Goal: Information Seeking & Learning: Learn about a topic

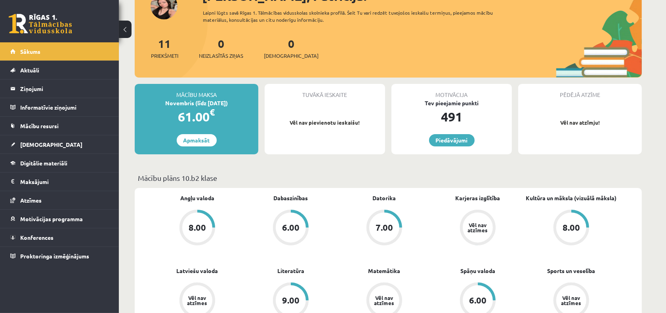
scroll to position [50, 0]
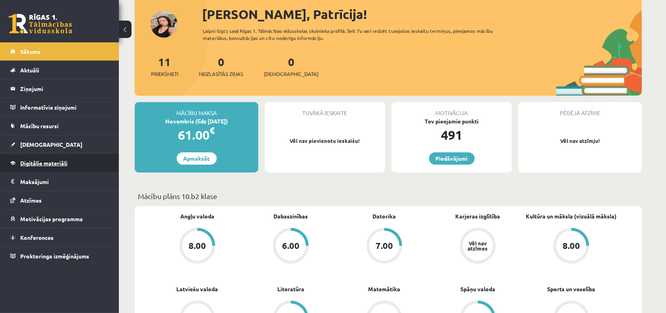
click at [74, 155] on link "Digitālie materiāli" at bounding box center [59, 163] width 99 height 18
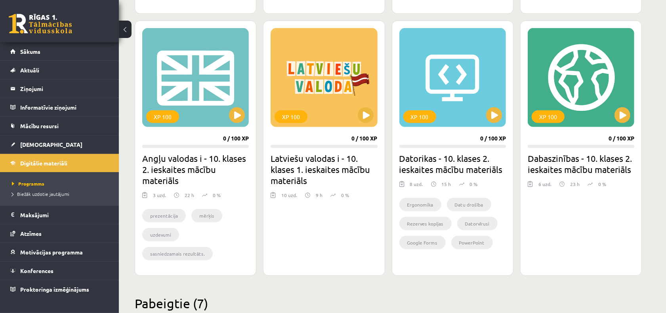
scroll to position [450, 0]
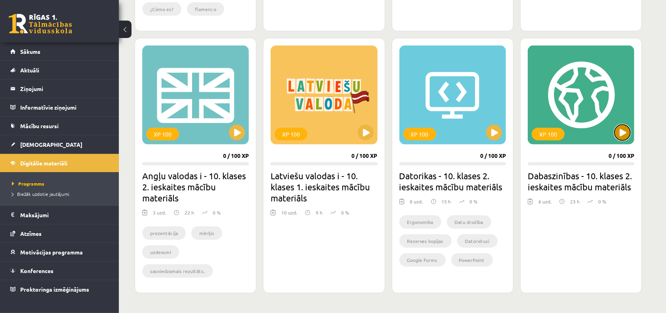
click at [625, 125] on button at bounding box center [622, 133] width 16 height 16
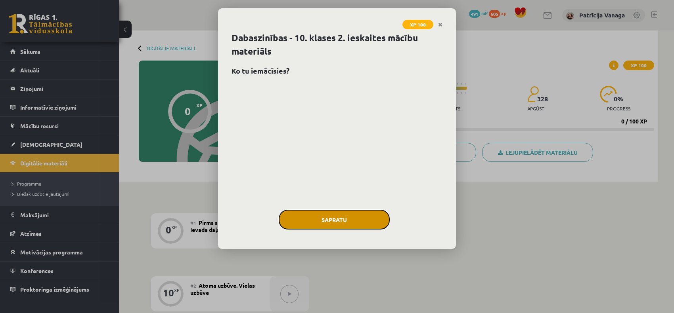
click at [326, 210] on button "Sapratu" at bounding box center [334, 220] width 111 height 20
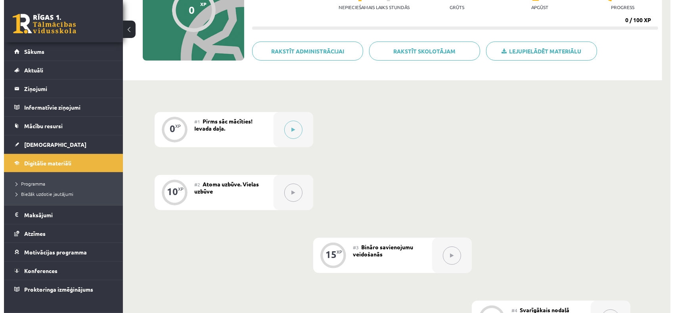
scroll to position [77, 0]
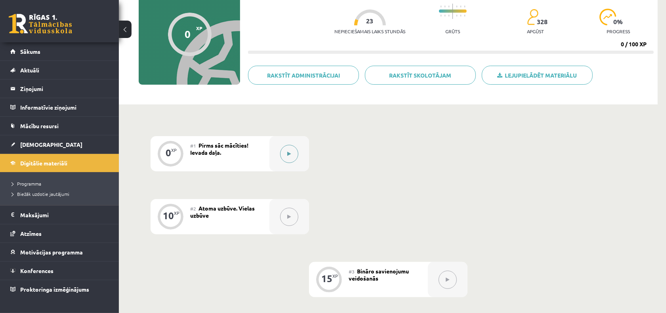
click at [292, 162] on div at bounding box center [289, 153] width 40 height 35
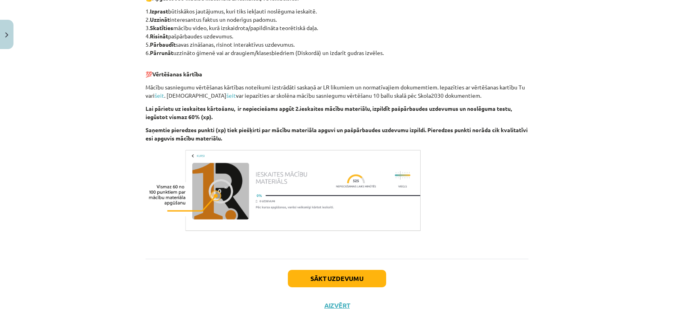
scroll to position [402, 0]
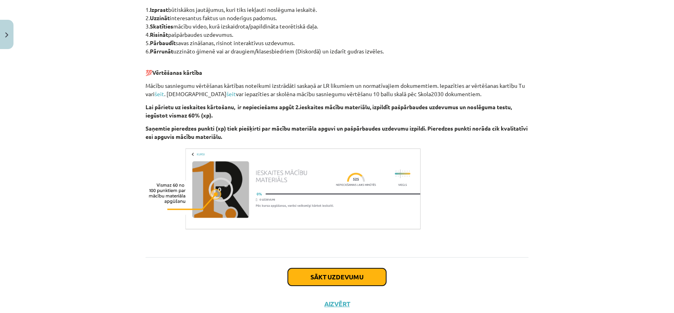
click at [345, 269] on button "Sākt uzdevumu" at bounding box center [337, 277] width 98 height 17
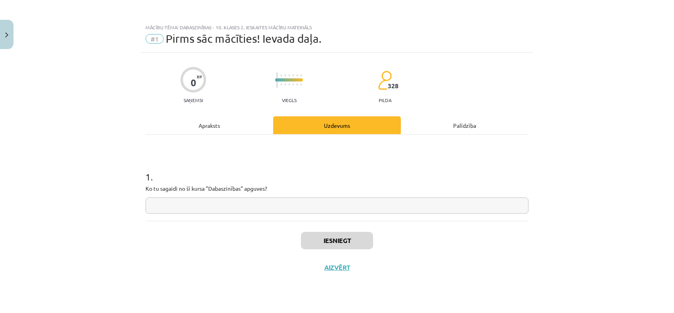
click at [215, 198] on input "text" at bounding box center [336, 206] width 383 height 16
type input "*"
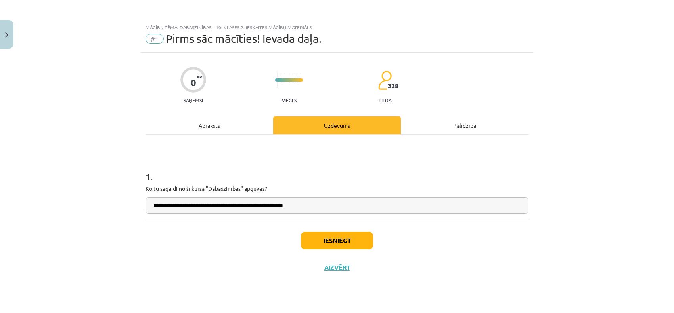
type input "**********"
click at [320, 232] on button "Iesniegt" at bounding box center [337, 240] width 72 height 17
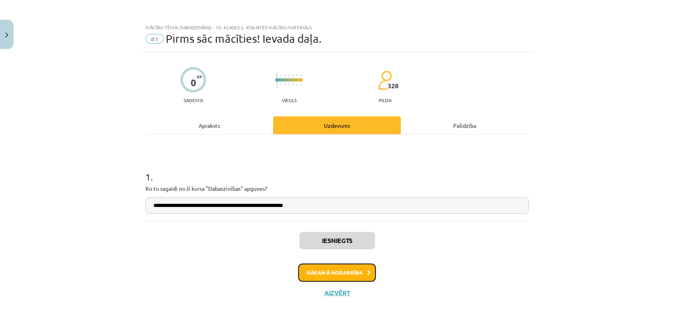
click at [345, 264] on button "Nākamā nodarbība" at bounding box center [337, 273] width 78 height 18
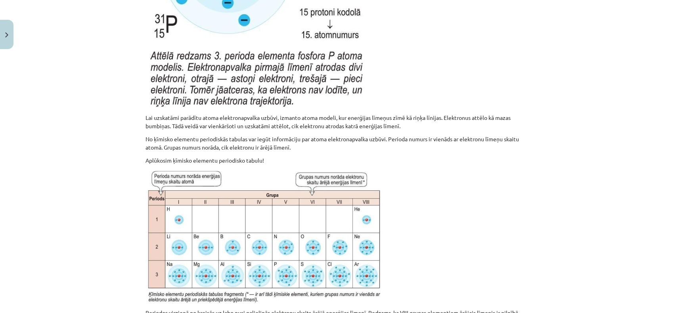
scroll to position [4822, 0]
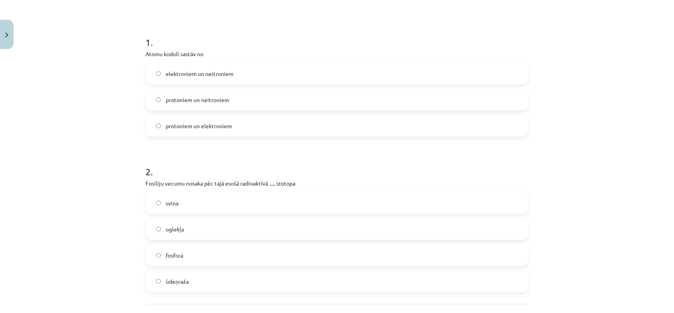
scroll to position [119, 0]
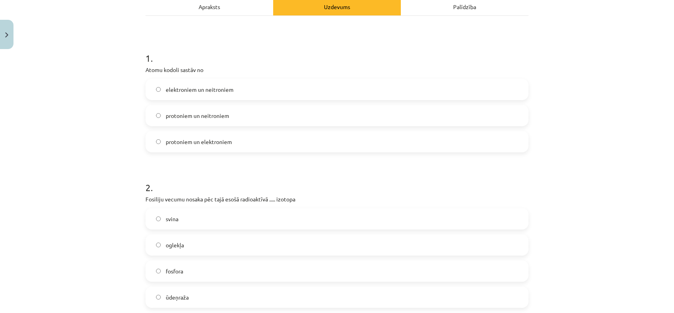
click at [204, 112] on span "protoniem un neitroniem" at bounding box center [197, 116] width 63 height 8
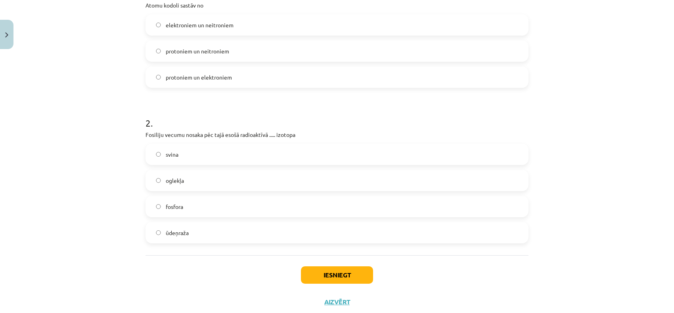
scroll to position [185, 0]
click at [195, 170] on label "oglekļa" at bounding box center [336, 180] width 381 height 20
click at [342, 265] on button "Iesniegt" at bounding box center [337, 273] width 72 height 17
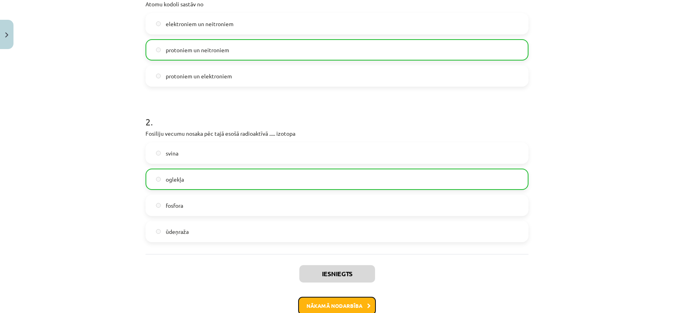
click at [341, 297] on button "Nākamā nodarbība" at bounding box center [337, 306] width 78 height 18
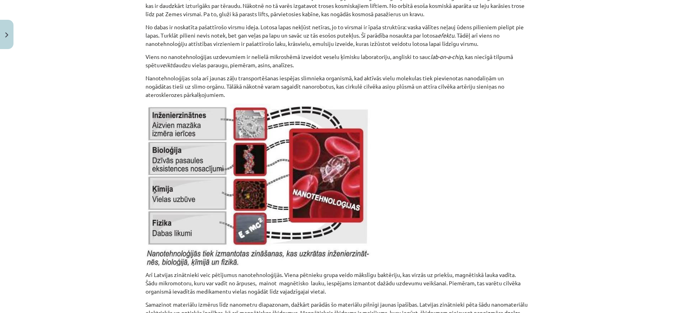
scroll to position [5518, 0]
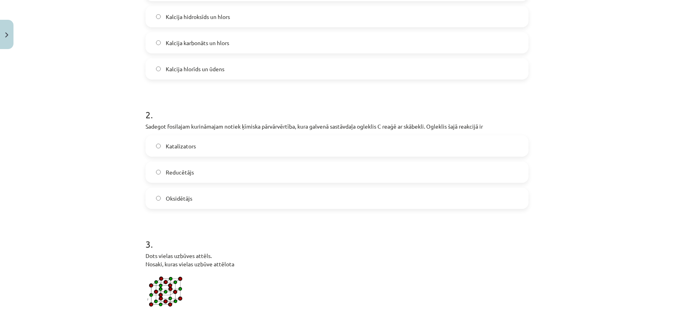
scroll to position [168, 0]
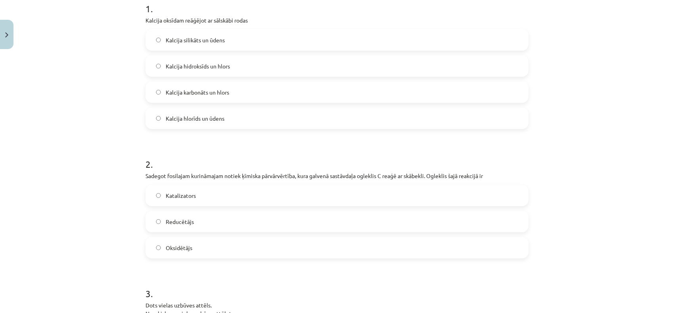
click at [219, 114] on span "Kalcija hlorīds un ūdens" at bounding box center [195, 118] width 59 height 8
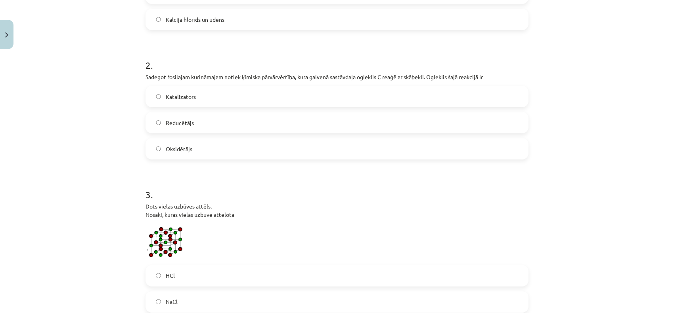
scroll to position [317, 0]
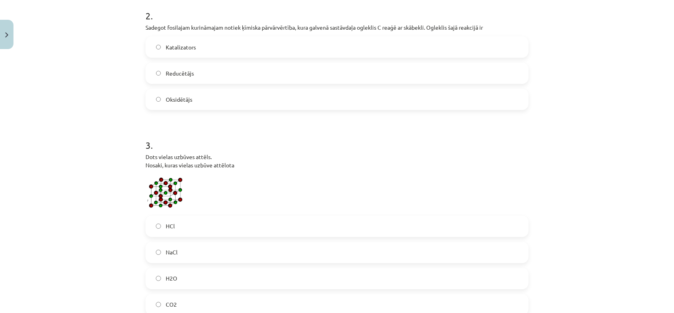
click at [195, 63] on label "Reducētājs" at bounding box center [336, 73] width 381 height 20
click at [240, 243] on label "NaCl" at bounding box center [336, 253] width 381 height 20
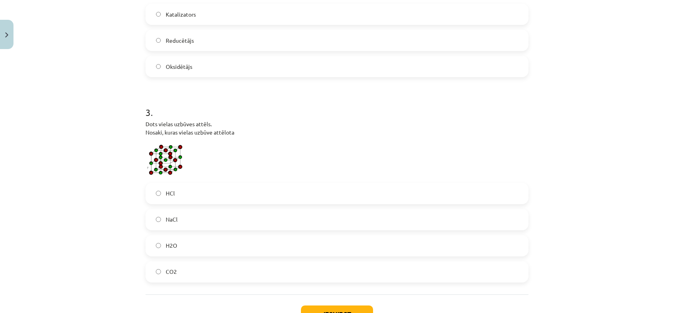
scroll to position [366, 0]
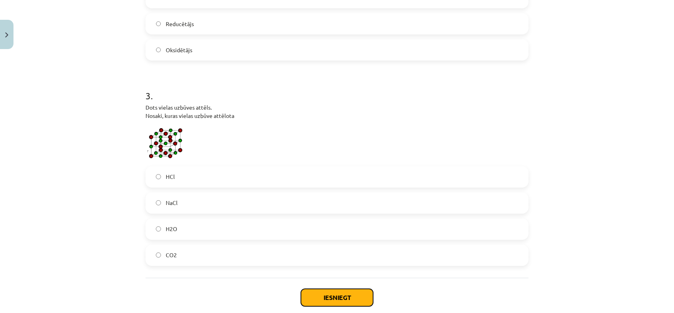
click at [353, 289] on button "Iesniegt" at bounding box center [337, 297] width 72 height 17
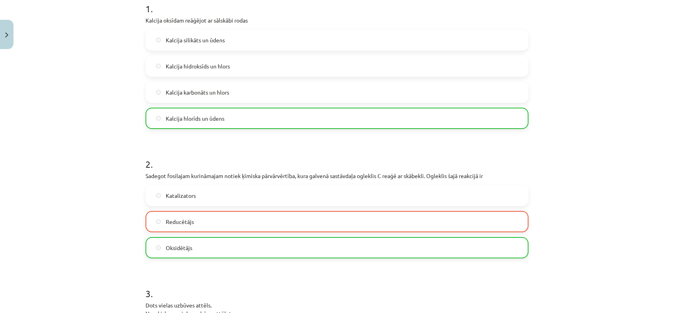
scroll to position [409, 0]
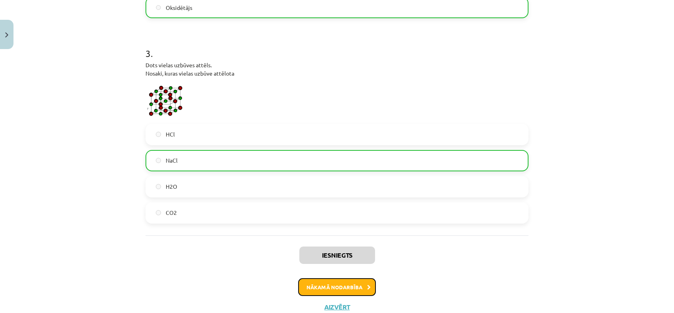
click at [354, 279] on button "Nākamā nodarbība" at bounding box center [337, 288] width 78 height 18
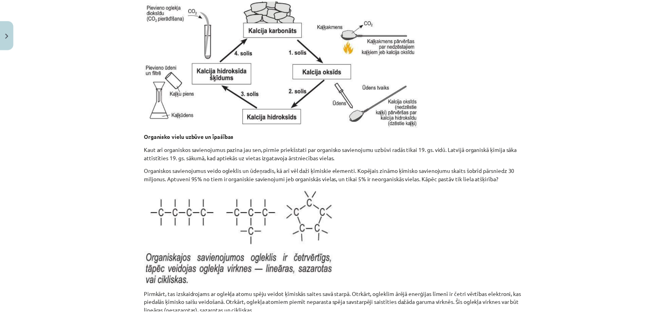
scroll to position [1506, 0]
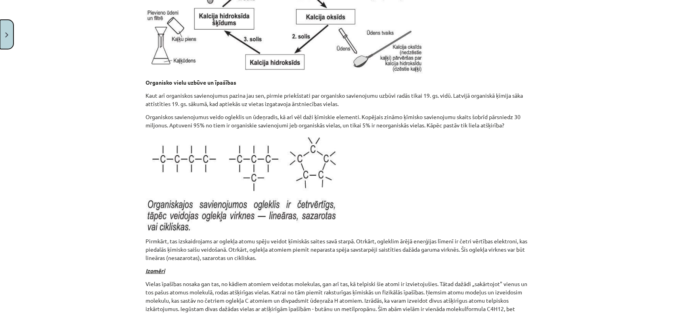
click at [0, 46] on button "Close" at bounding box center [6, 34] width 13 height 29
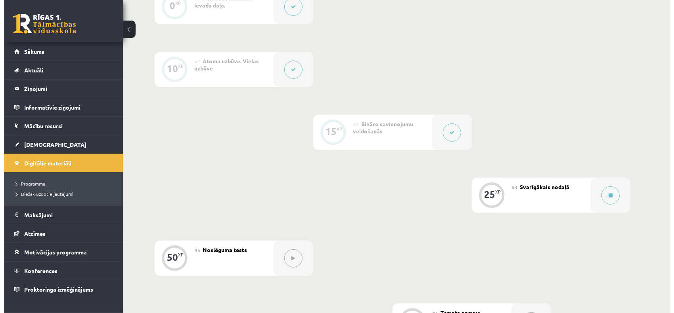
scroll to position [226, 0]
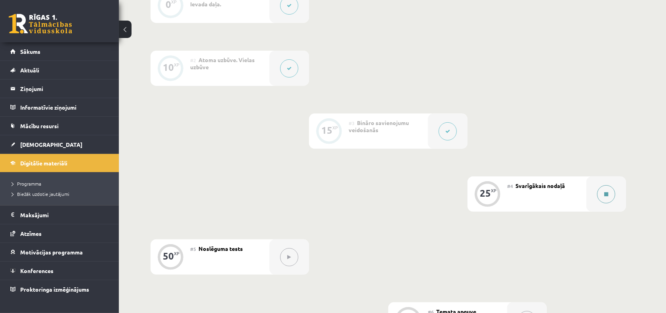
click at [611, 188] on button at bounding box center [606, 194] width 18 height 18
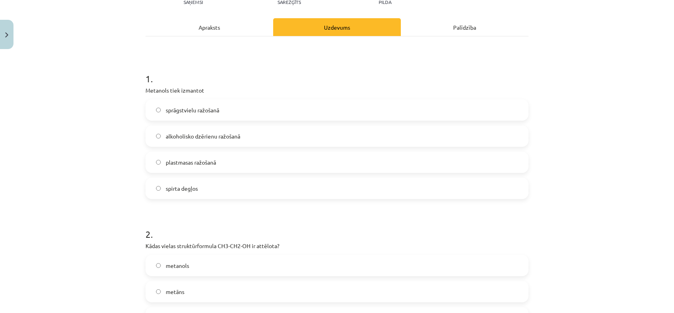
scroll to position [99, 0]
click at [183, 184] on span "spirta degļos" at bounding box center [182, 188] width 32 height 8
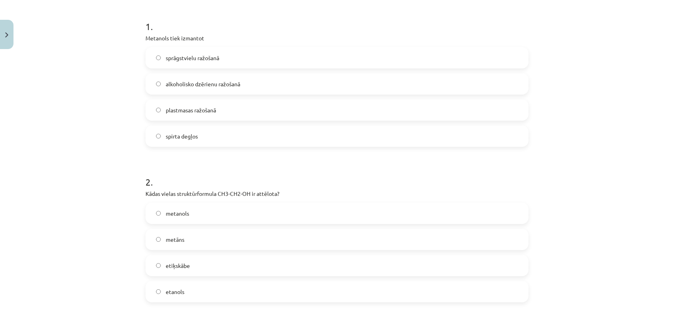
scroll to position [198, 0]
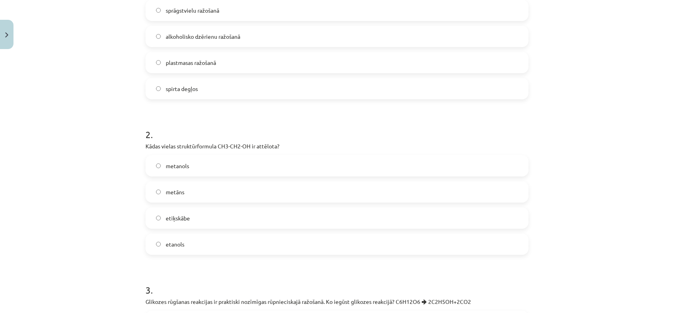
click at [200, 235] on label "etanols" at bounding box center [336, 245] width 381 height 20
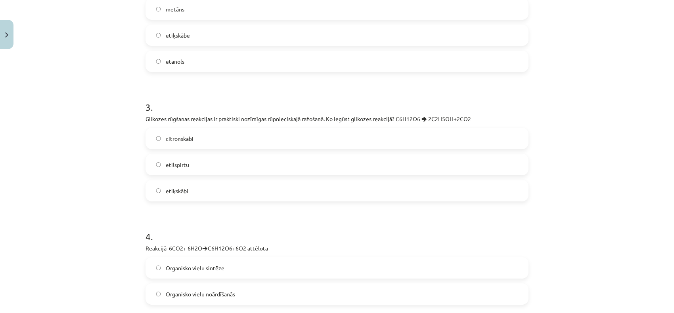
scroll to position [396, 0]
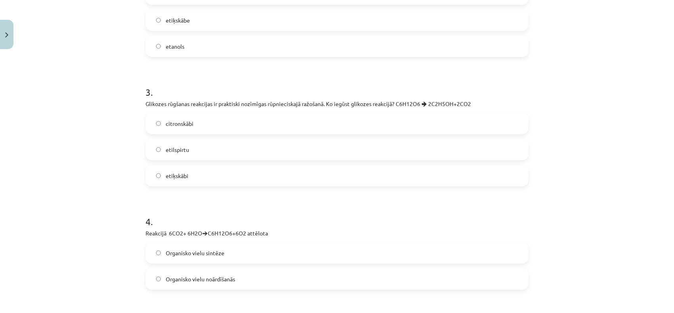
click at [181, 146] on span "etilspirtu" at bounding box center [177, 150] width 23 height 8
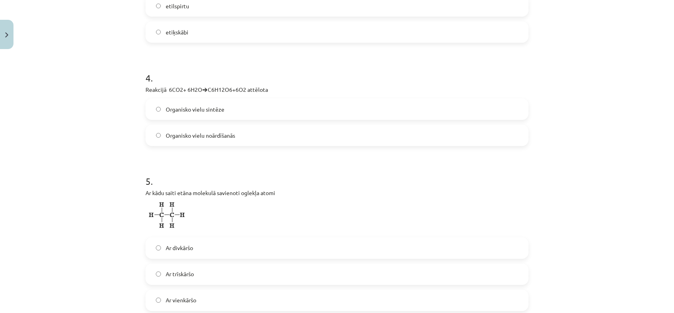
scroll to position [545, 0]
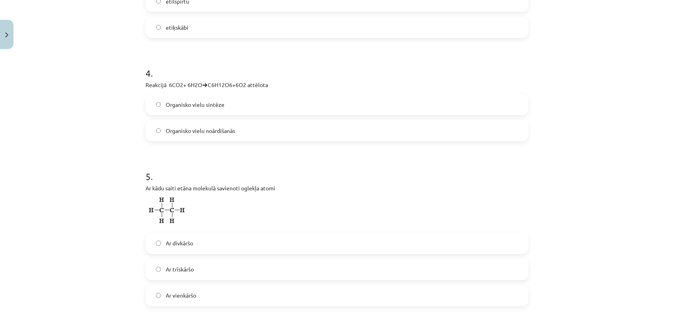
click at [193, 101] on span "Organisko vielu sintēze" at bounding box center [195, 105] width 59 height 8
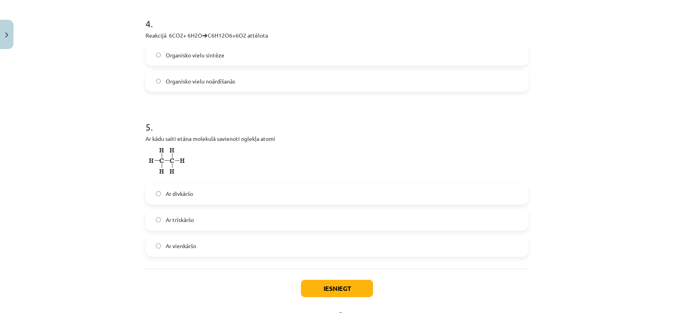
scroll to position [595, 0]
click at [191, 236] on label "Ar vienkāršo" at bounding box center [336, 246] width 381 height 20
click at [322, 279] on button "Iesniegt" at bounding box center [337, 287] width 72 height 17
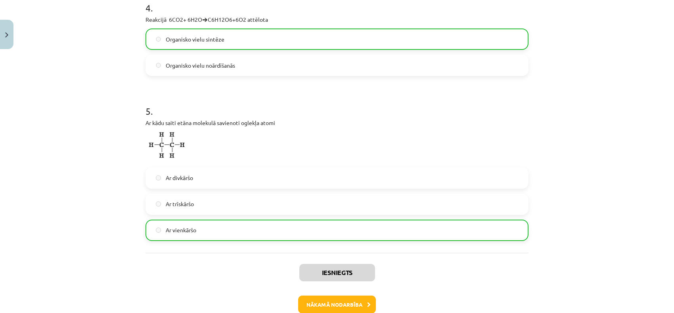
scroll to position [618, 0]
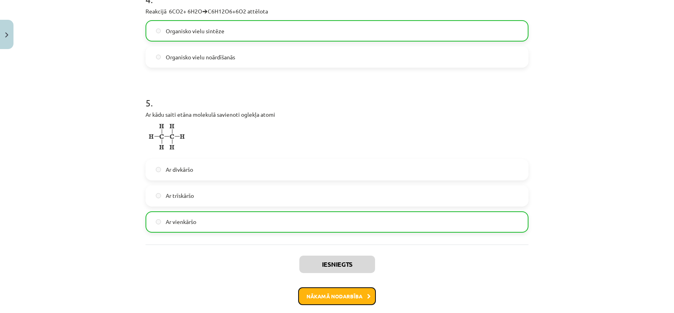
click at [358, 288] on button "Nākamā nodarbība" at bounding box center [337, 297] width 78 height 18
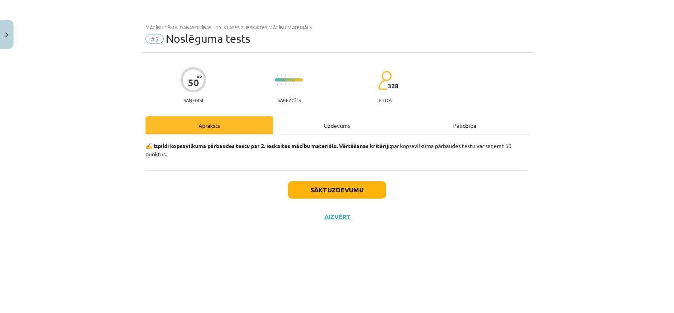
scroll to position [0, 0]
click at [346, 181] on button "Sākt uzdevumu" at bounding box center [337, 189] width 98 height 17
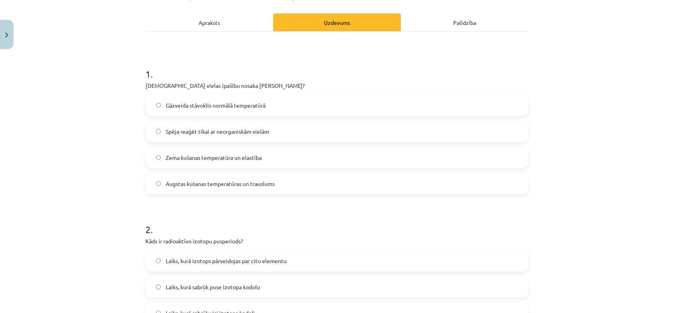
scroll to position [99, 0]
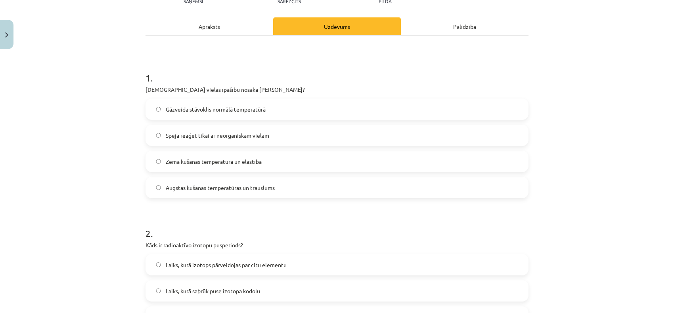
click at [188, 184] on span "Augstas kušanas temperatūras un trauslums" at bounding box center [220, 188] width 109 height 8
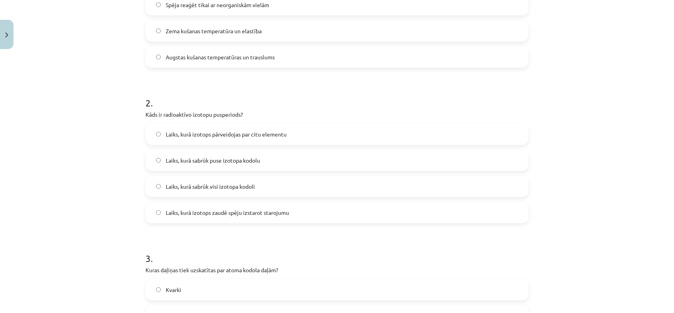
scroll to position [248, 0]
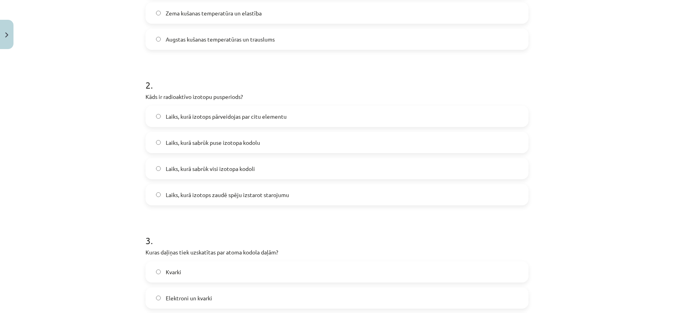
click at [178, 139] on span "Laiks, kurā sabrūk puse izotopa kodolu" at bounding box center [213, 143] width 94 height 8
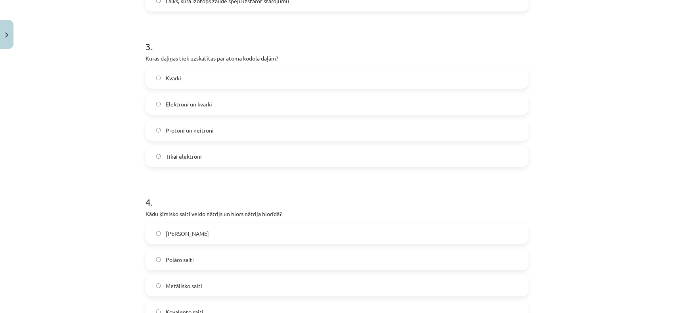
scroll to position [446, 0]
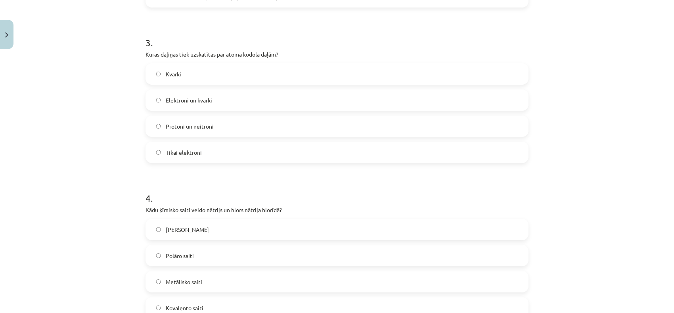
click at [183, 122] on span "Protoni un neitroni" at bounding box center [190, 126] width 48 height 8
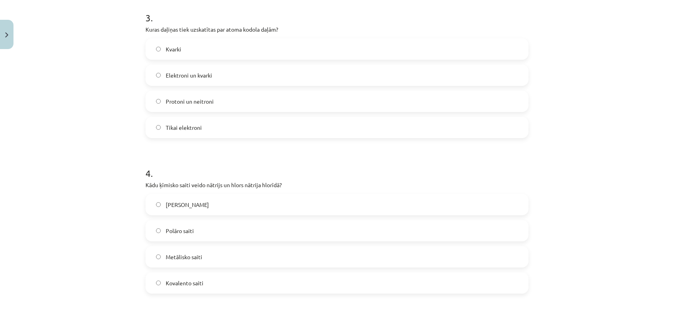
scroll to position [495, 0]
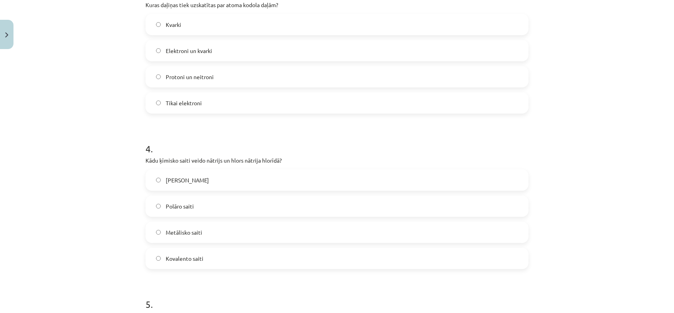
click at [224, 170] on label "Jonu saiti" at bounding box center [336, 180] width 381 height 20
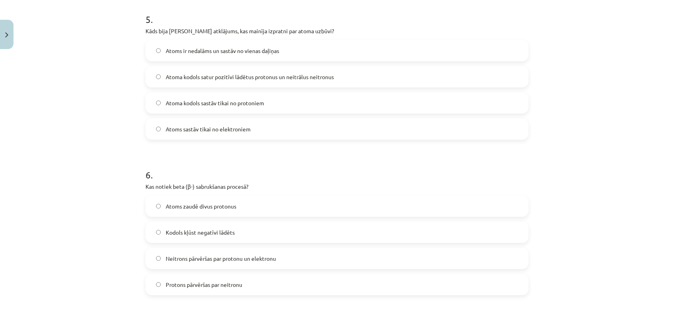
scroll to position [763, 0]
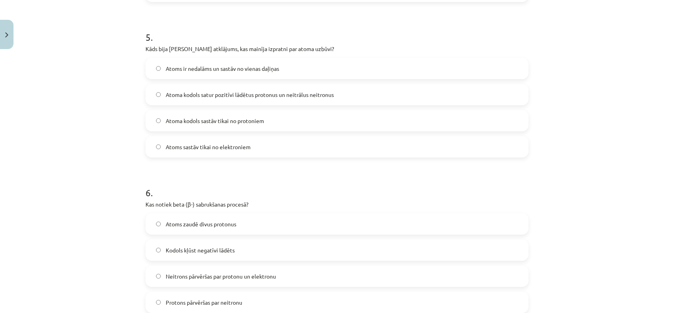
click at [279, 91] on span "Atoma kodols satur pozitīvi lādētus protonus un neitrālus neitronus" at bounding box center [250, 95] width 168 height 8
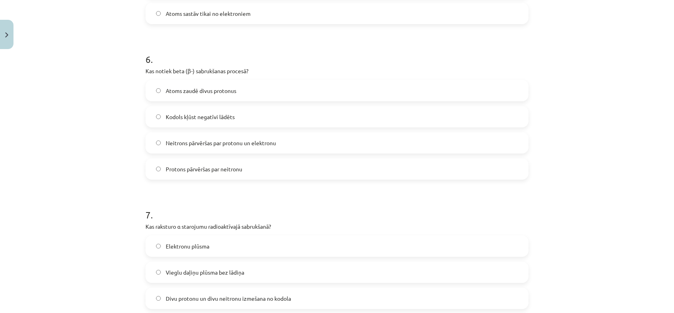
scroll to position [911, 0]
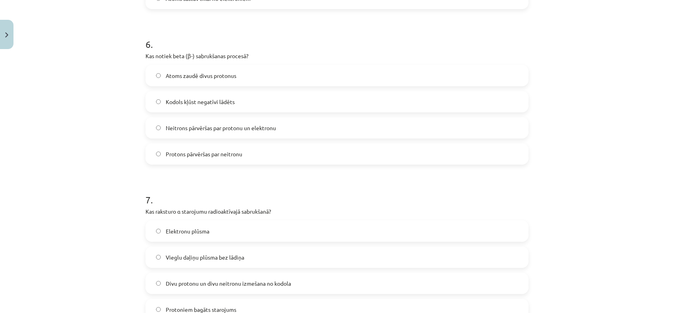
click at [249, 124] on span "Neitrons pārvēršas par protonu un elektronu" at bounding box center [221, 128] width 110 height 8
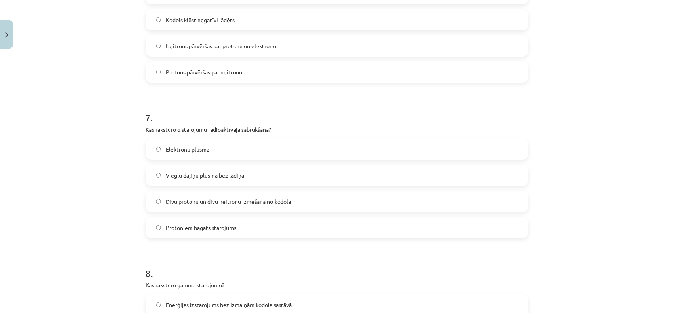
scroll to position [1010, 0]
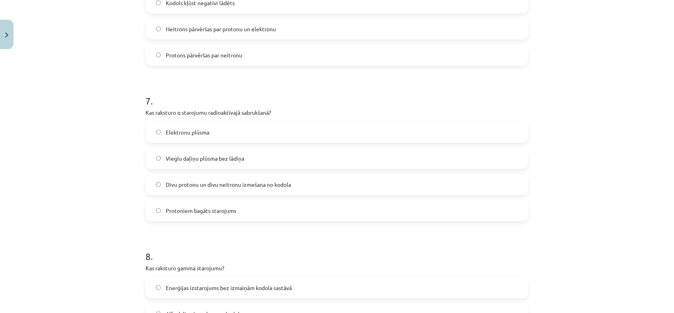
click at [235, 175] on label "Divu protonu un divu neitronu izmešana no kodola" at bounding box center [336, 185] width 381 height 20
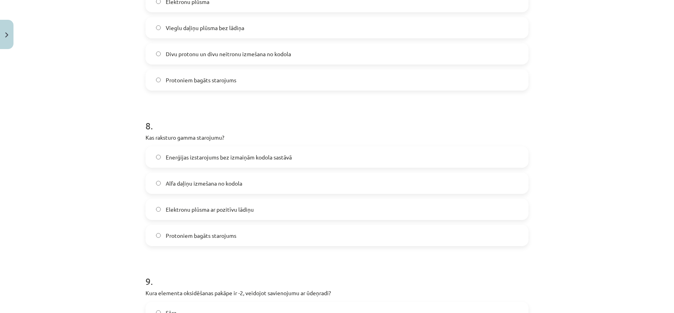
scroll to position [1159, 0]
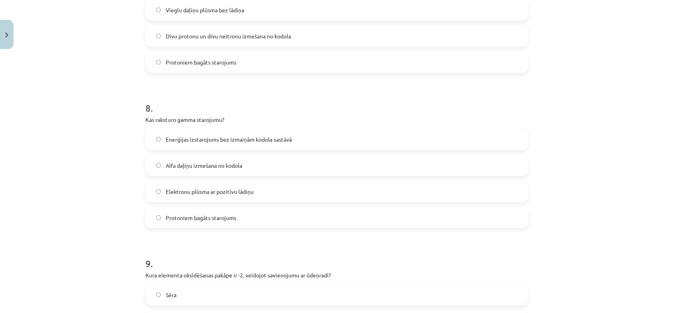
click at [260, 130] on label "Enerģijas izstarojums bez izmaiņām kodola sastāvā" at bounding box center [336, 140] width 381 height 20
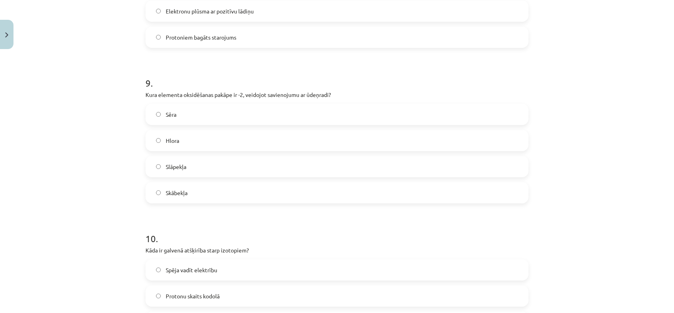
scroll to position [1357, 0]
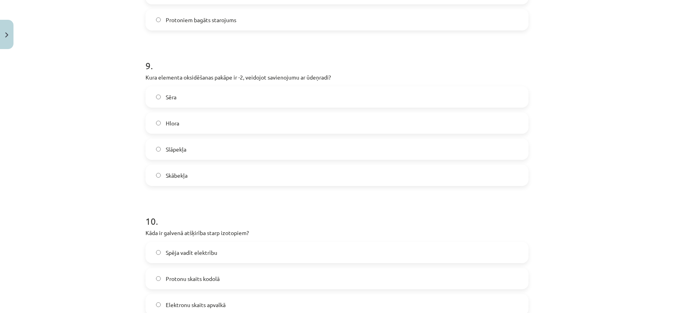
click at [208, 166] on label "Skābekļa" at bounding box center [336, 176] width 381 height 20
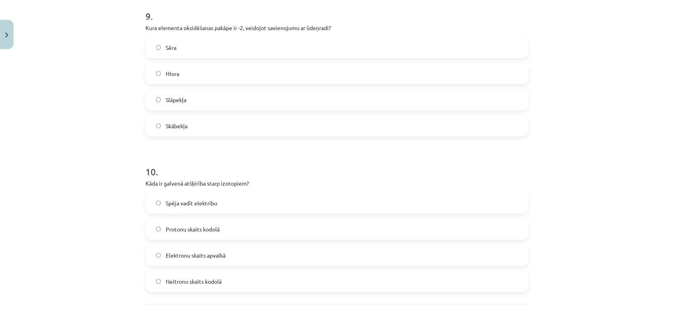
scroll to position [1420, 0]
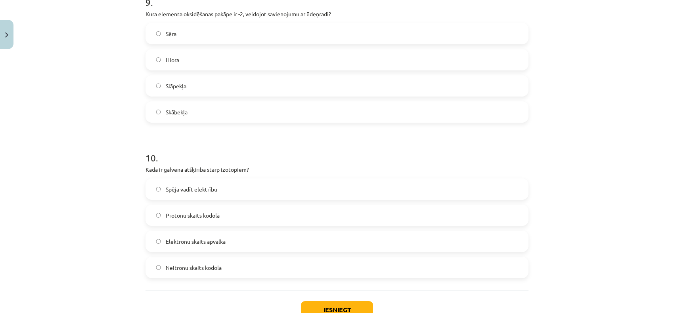
click at [183, 264] on span "Neitronu skaits kodolā" at bounding box center [194, 268] width 56 height 8
click at [325, 302] on button "Iesniegt" at bounding box center [337, 310] width 72 height 17
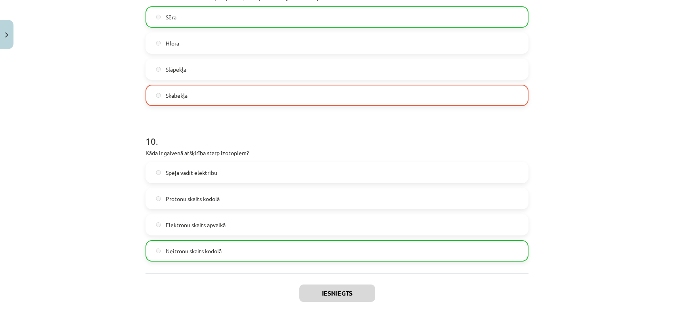
scroll to position [1443, 0]
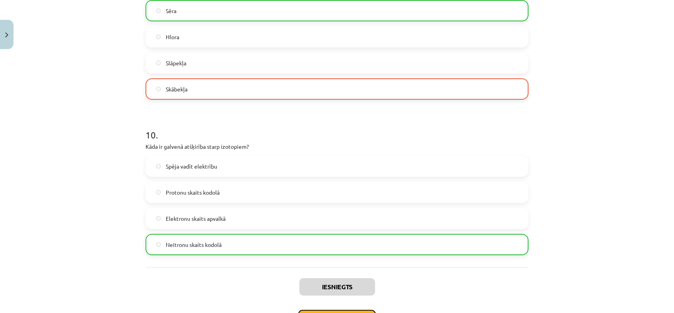
click at [331, 310] on button "Nākamā nodarbība" at bounding box center [337, 319] width 78 height 18
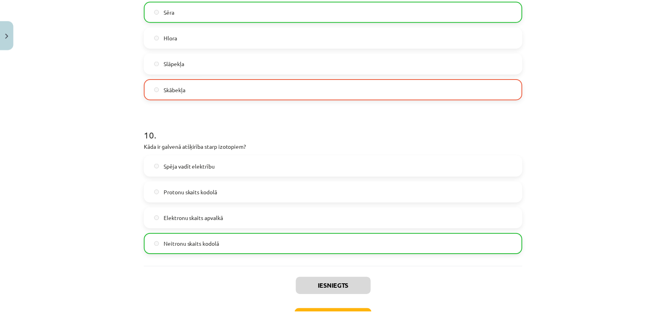
scroll to position [0, 0]
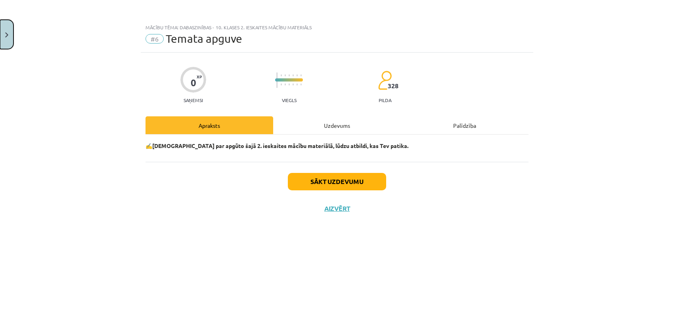
click at [2, 42] on button "Close" at bounding box center [6, 34] width 13 height 29
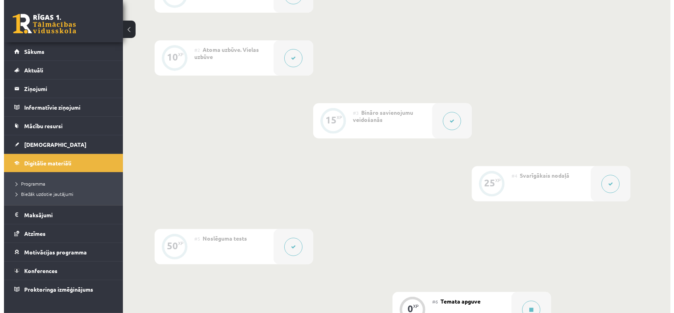
scroll to position [248, 0]
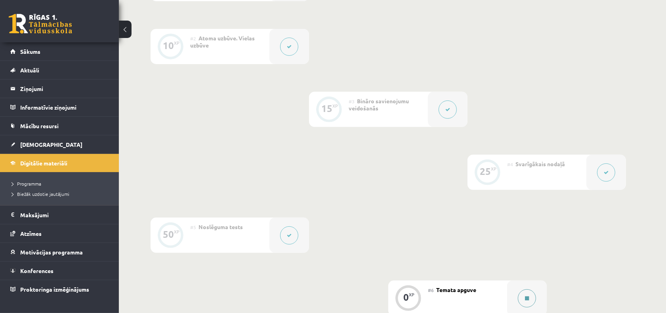
click at [524, 290] on button at bounding box center [527, 299] width 18 height 18
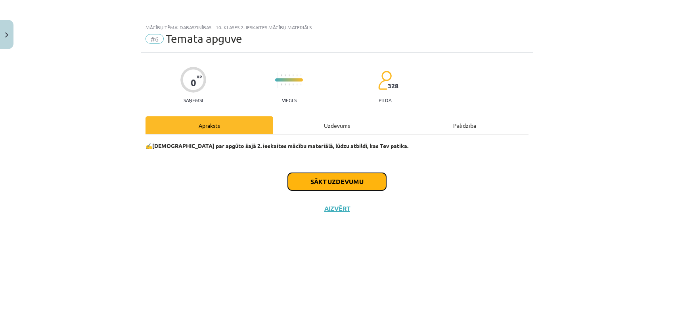
click at [371, 173] on button "Sākt uzdevumu" at bounding box center [337, 181] width 98 height 17
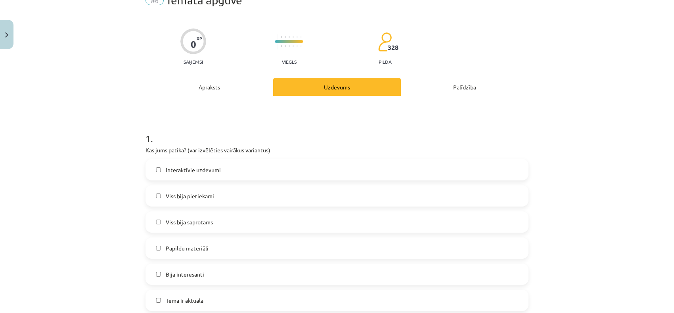
scroll to position [99, 0]
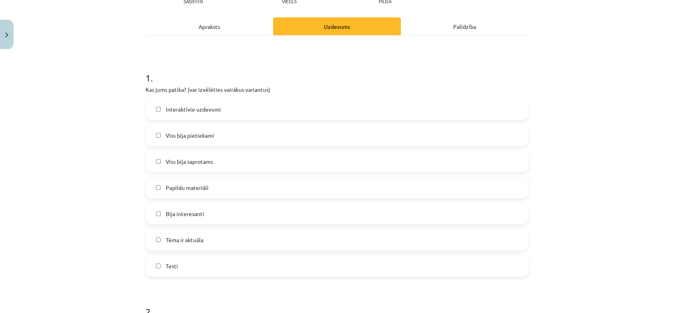
click at [205, 134] on label "Viss bija pietiekami" at bounding box center [336, 136] width 381 height 20
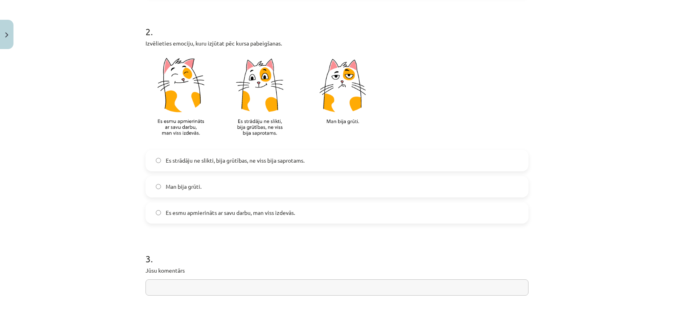
scroll to position [396, 0]
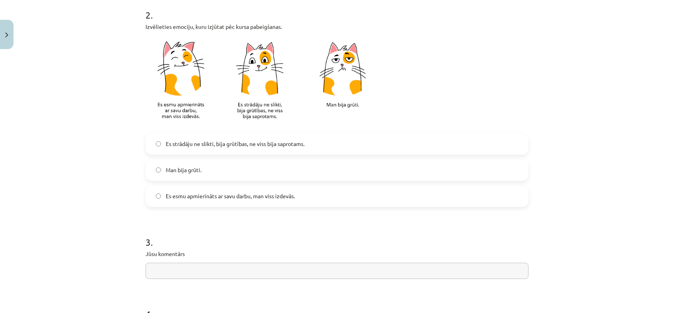
click at [183, 140] on span "Es strādāju ne slikti, bija grūtības, ne viss bija saprotams." at bounding box center [235, 144] width 139 height 8
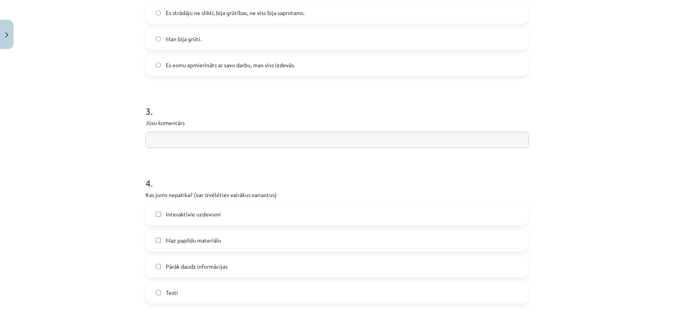
scroll to position [545, 0]
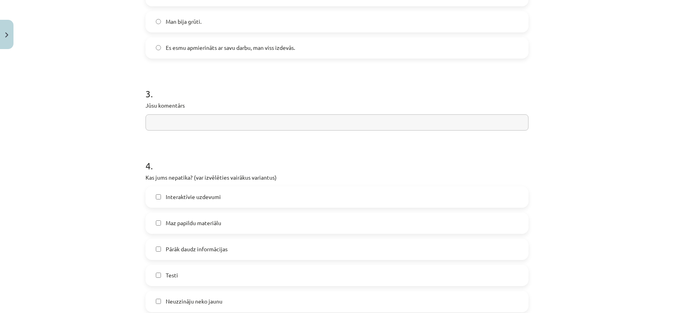
click at [183, 114] on input "text" at bounding box center [336, 122] width 383 height 16
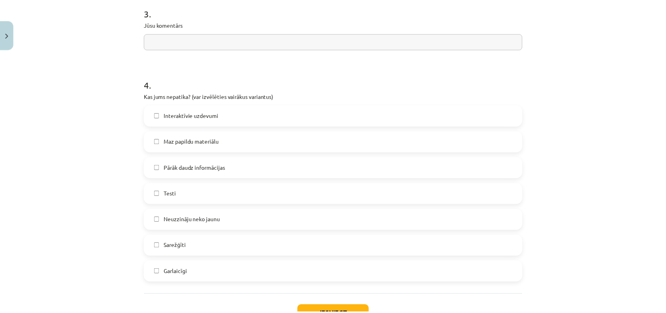
scroll to position [644, 0]
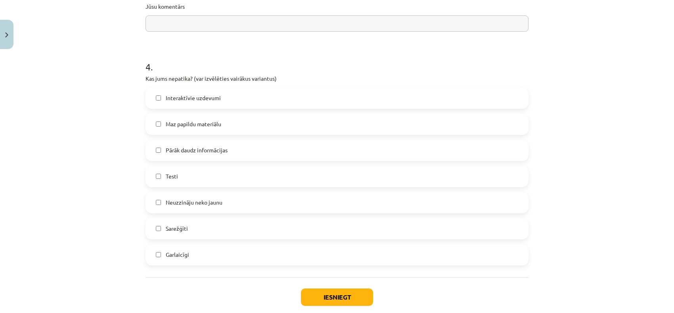
click at [191, 94] on span "Interaktīvie uzdevumi" at bounding box center [193, 98] width 55 height 8
click at [187, 88] on label "Interaktīvie uzdevumi" at bounding box center [336, 98] width 381 height 20
click at [175, 146] on span "Pārāk daudz informācijas" at bounding box center [197, 150] width 62 height 8
click at [331, 289] on button "Iesniegt" at bounding box center [337, 297] width 72 height 17
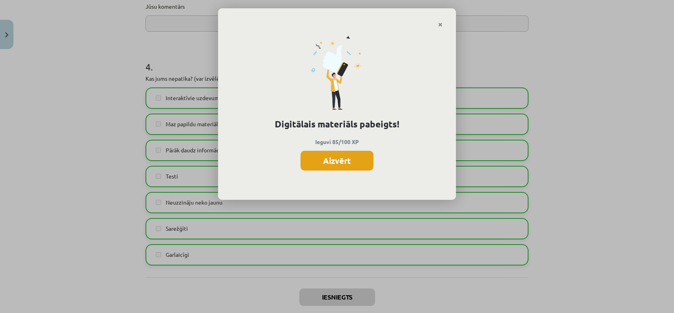
click at [326, 156] on button "Aizvērt" at bounding box center [336, 161] width 73 height 20
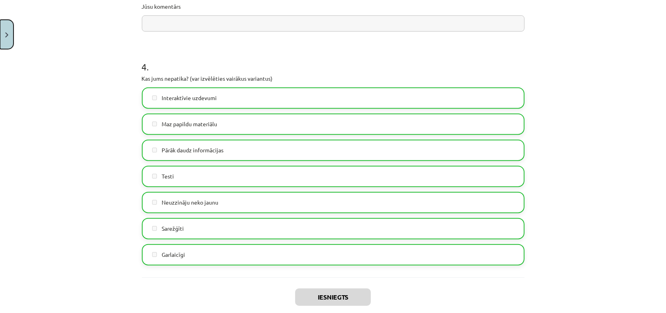
click at [5, 22] on button "Close" at bounding box center [6, 34] width 13 height 29
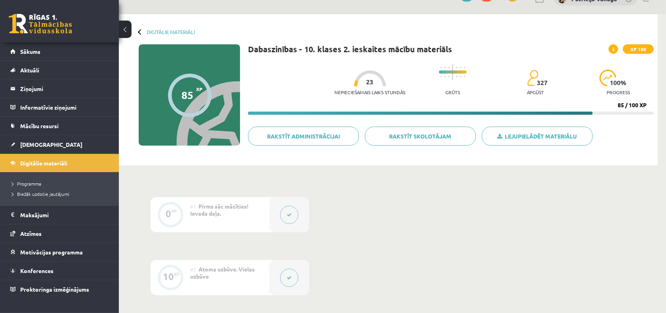
scroll to position [0, 0]
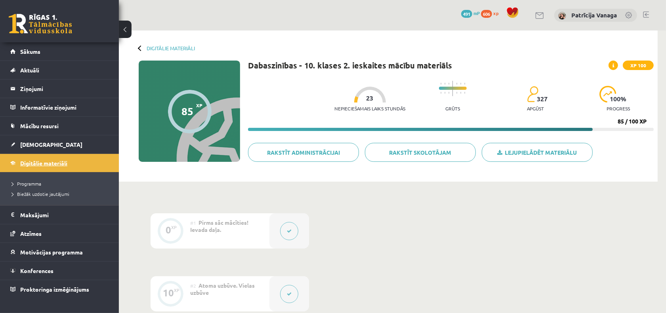
click at [41, 157] on link "Digitālie materiāli" at bounding box center [59, 163] width 99 height 18
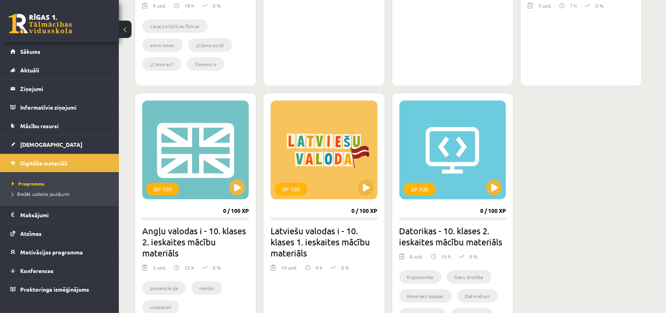
scroll to position [396, 0]
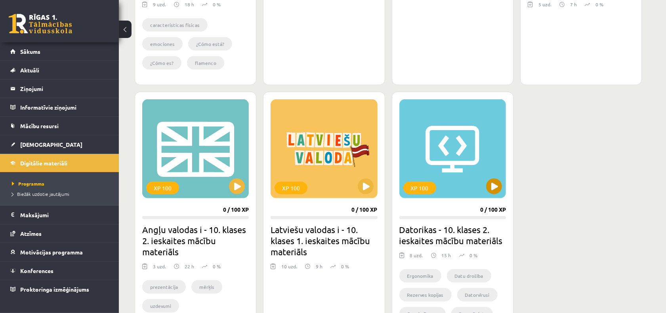
click at [486, 189] on div "XP 100" at bounding box center [452, 148] width 107 height 99
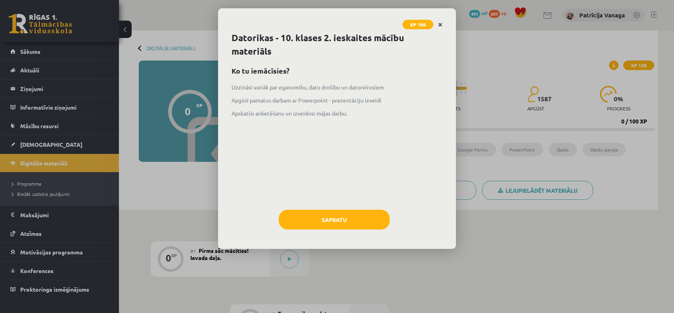
click at [440, 24] on link "Close" at bounding box center [440, 24] width 14 height 15
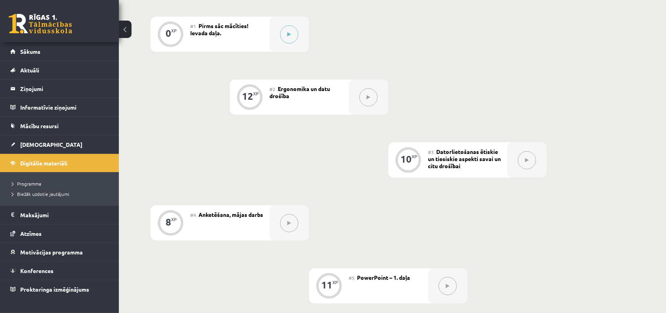
scroll to position [126, 0]
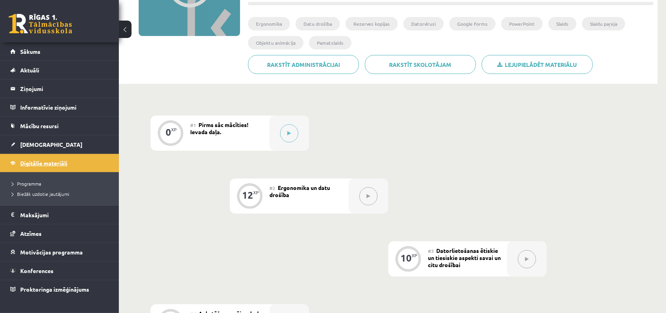
click at [95, 163] on link "Digitālie materiāli" at bounding box center [59, 163] width 99 height 18
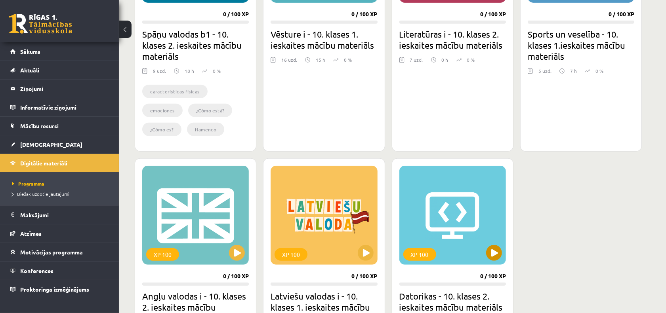
scroll to position [347, 0]
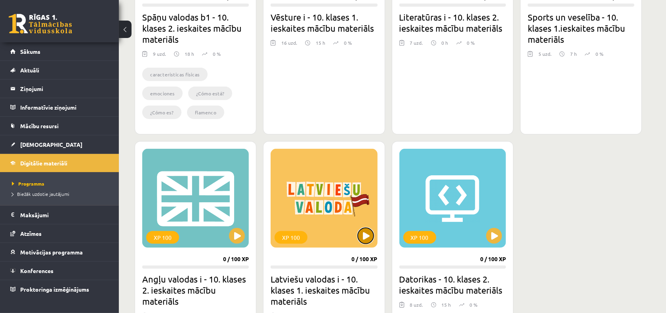
click at [365, 230] on button at bounding box center [366, 236] width 16 height 16
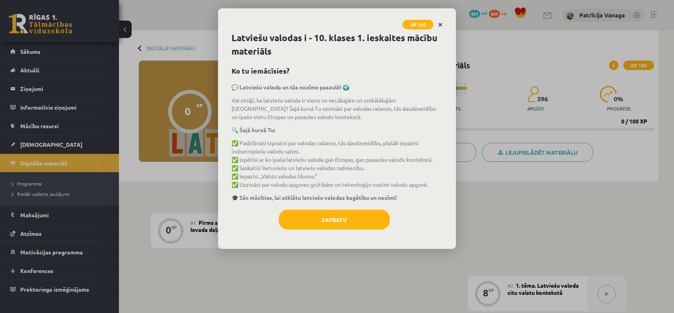
click at [440, 22] on icon "Close" at bounding box center [440, 25] width 4 height 6
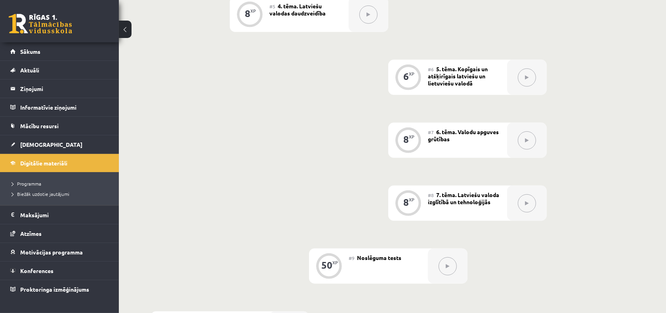
scroll to position [468, 0]
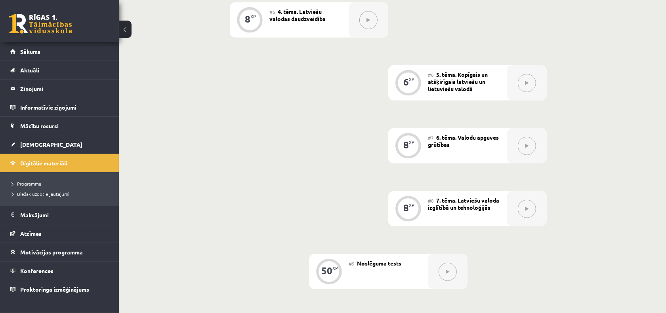
click at [84, 159] on link "Digitālie materiāli" at bounding box center [59, 163] width 99 height 18
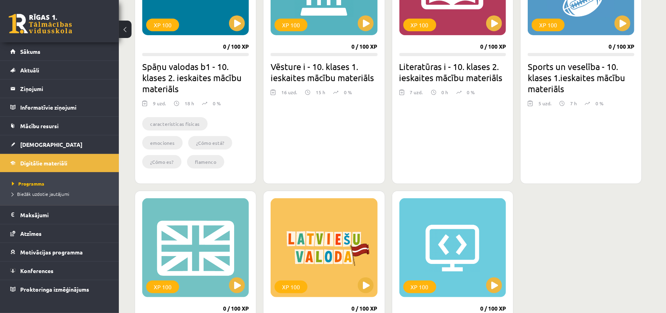
scroll to position [248, 0]
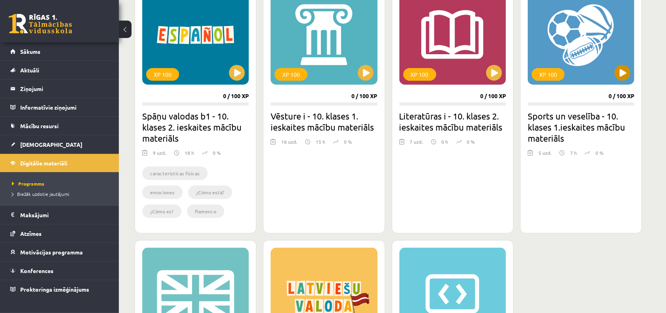
click at [631, 69] on div "XP 100" at bounding box center [581, 35] width 107 height 99
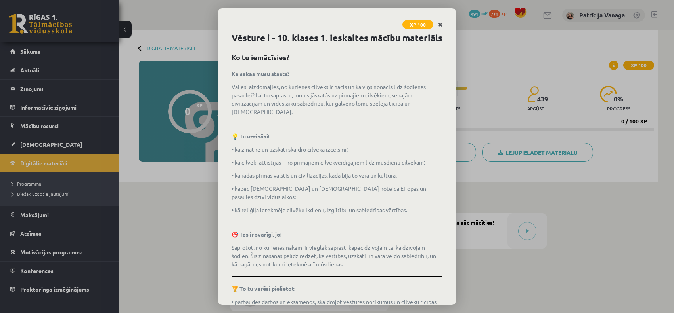
click at [439, 24] on link "Close" at bounding box center [440, 24] width 14 height 15
